Goal: Transaction & Acquisition: Purchase product/service

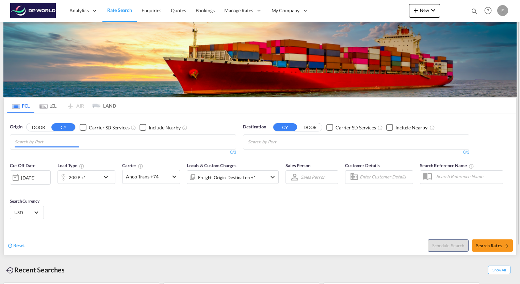
click at [90, 143] on md-chips at bounding box center [123, 142] width 226 height 14
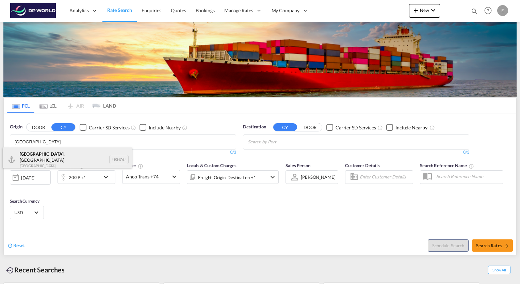
type input "[GEOGRAPHIC_DATA]"
click at [34, 156] on div "[GEOGRAPHIC_DATA] , [GEOGRAPHIC_DATA] [GEOGRAPHIC_DATA] USHOU" at bounding box center [67, 159] width 129 height 25
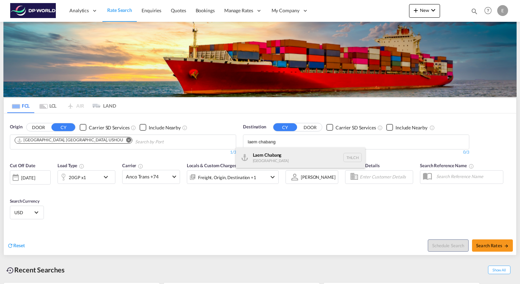
type input "laem chabang"
click at [266, 151] on div "Laem Chabang [GEOGRAPHIC_DATA] THLCH" at bounding box center [300, 157] width 129 height 20
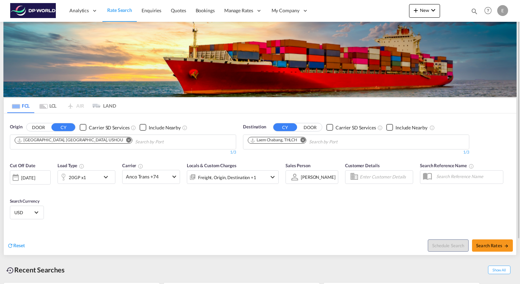
click at [108, 174] on md-icon "icon-chevron-down" at bounding box center [108, 177] width 12 height 8
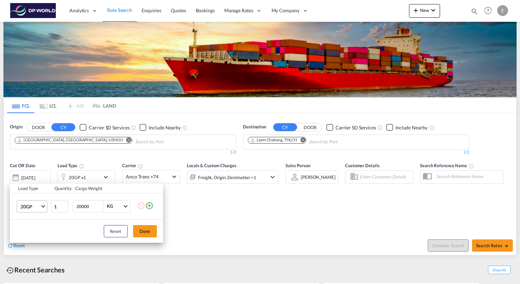
click at [44, 209] on md-select-value "20GP" at bounding box center [33, 206] width 27 height 12
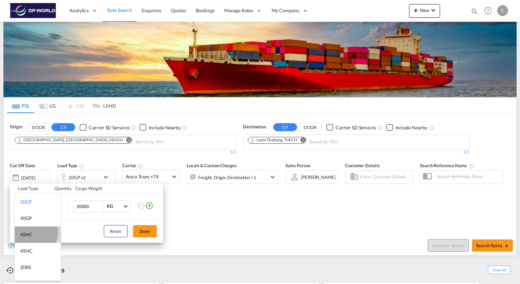
click at [32, 232] on div "40HC" at bounding box center [26, 234] width 13 height 7
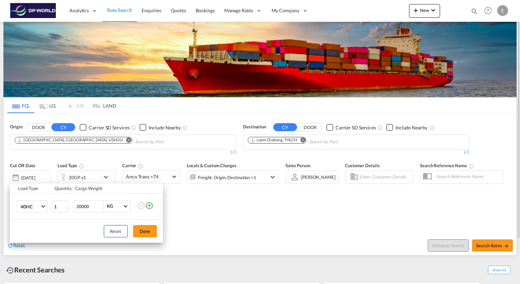
click at [147, 232] on button "Done" at bounding box center [145, 231] width 24 height 12
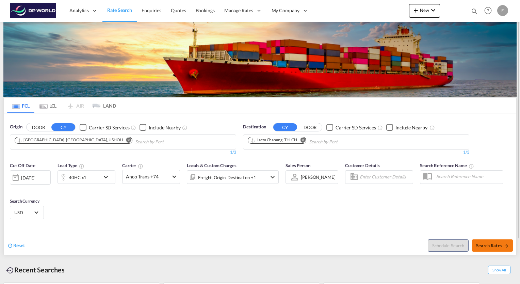
click at [492, 243] on span "Search Rates" at bounding box center [492, 245] width 33 height 5
type input "USHOU to THLCH / [DATE]"
